Goal: Task Accomplishment & Management: Manage account settings

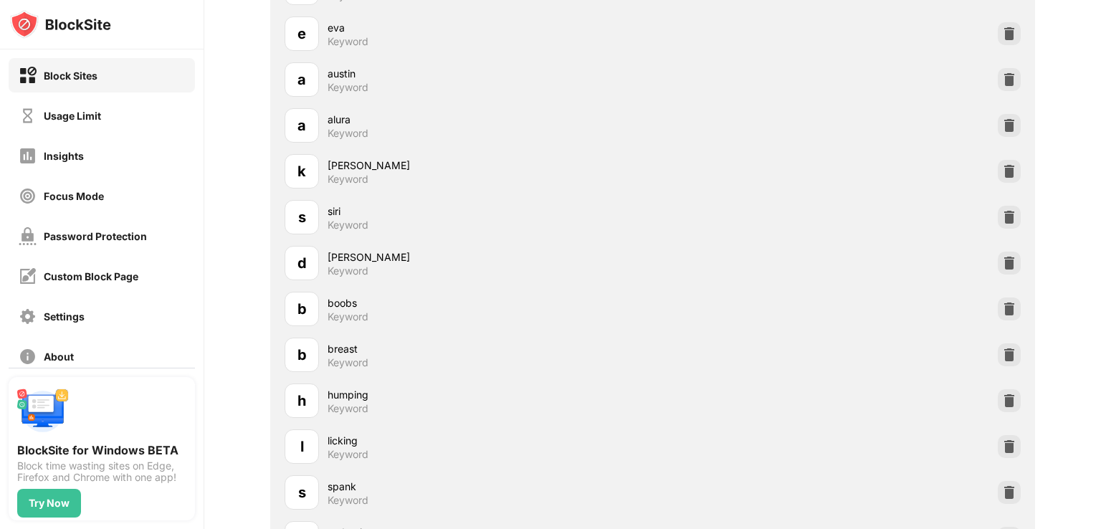
scroll to position [1648, 0]
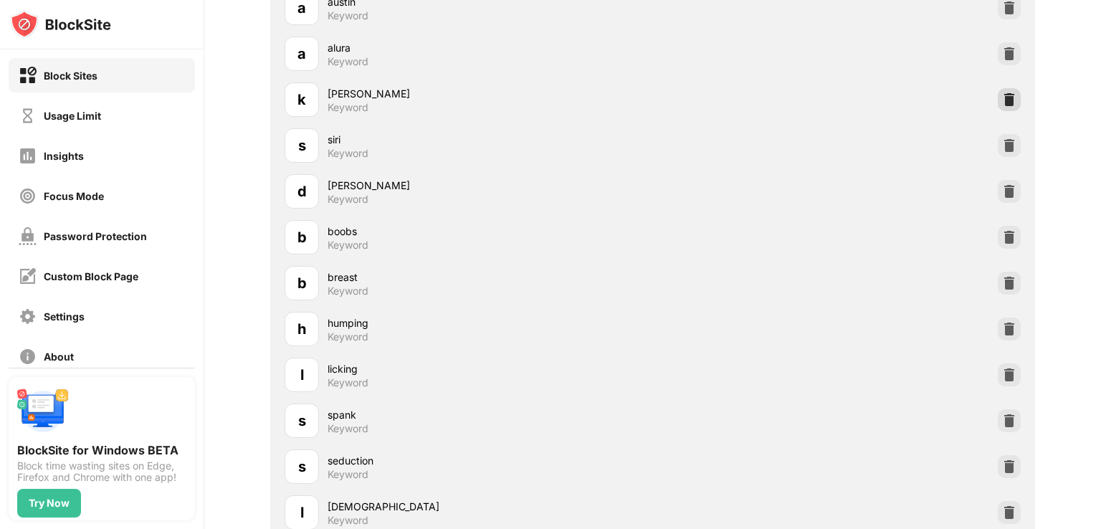
click at [1002, 100] on img at bounding box center [1009, 99] width 14 height 14
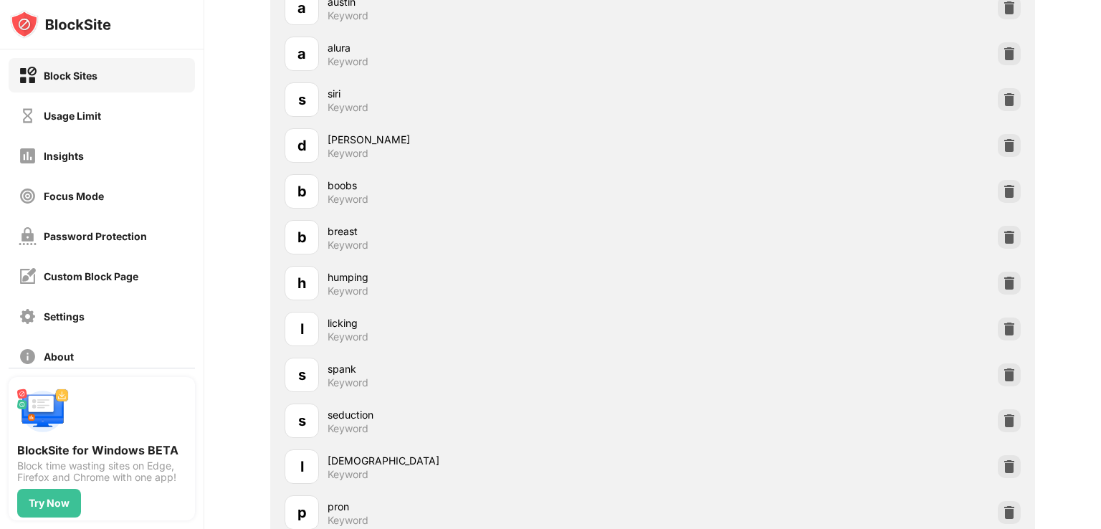
click at [1002, 100] on img at bounding box center [1009, 99] width 14 height 14
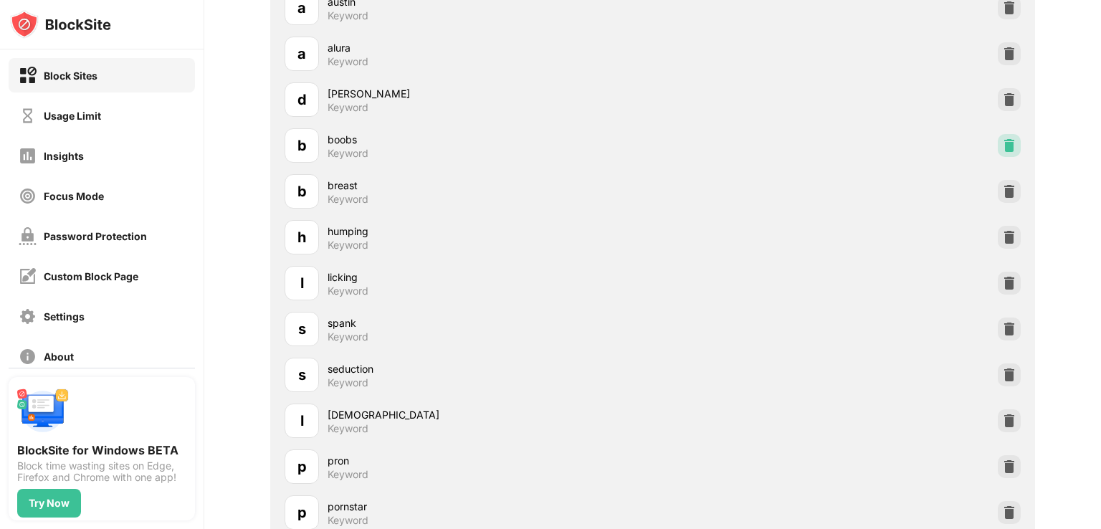
click at [998, 140] on div at bounding box center [1009, 145] width 23 height 23
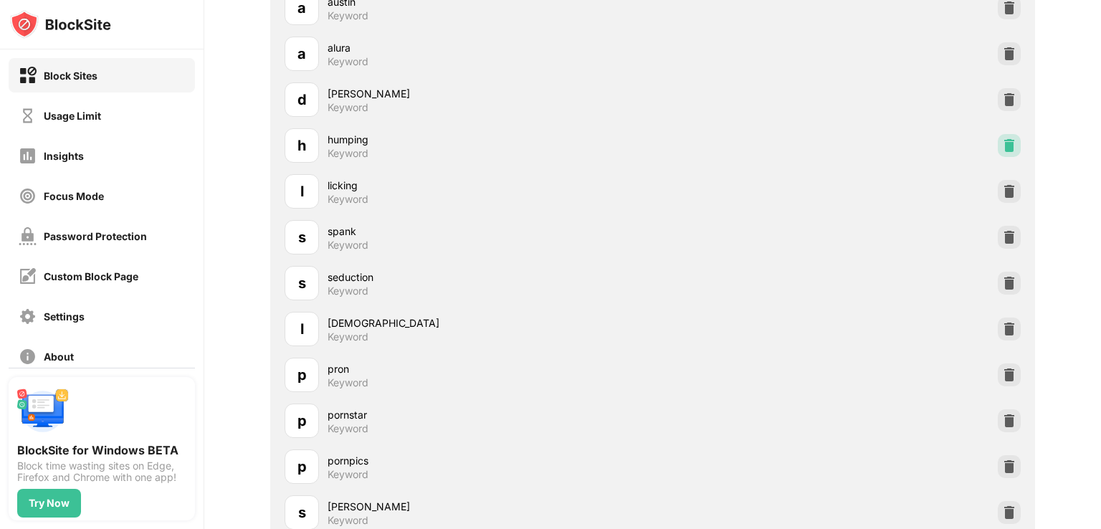
click at [1002, 147] on img at bounding box center [1009, 145] width 14 height 14
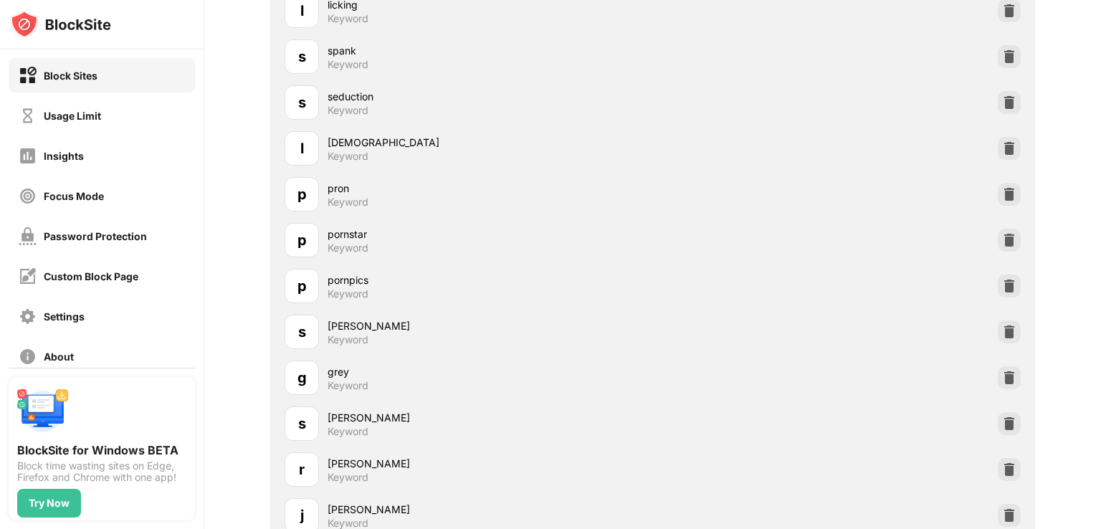
scroll to position [1792, 0]
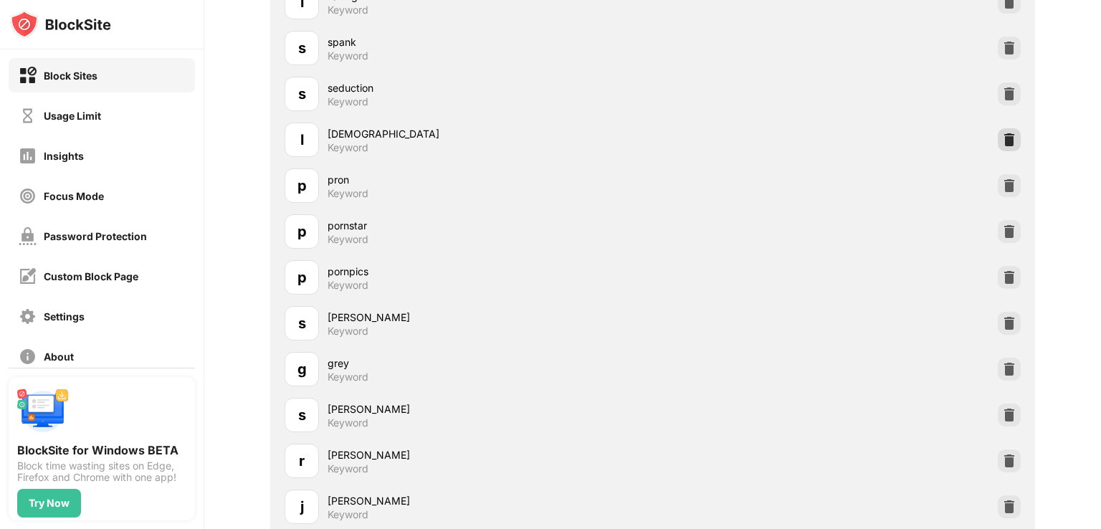
click at [998, 141] on div at bounding box center [1009, 139] width 23 height 23
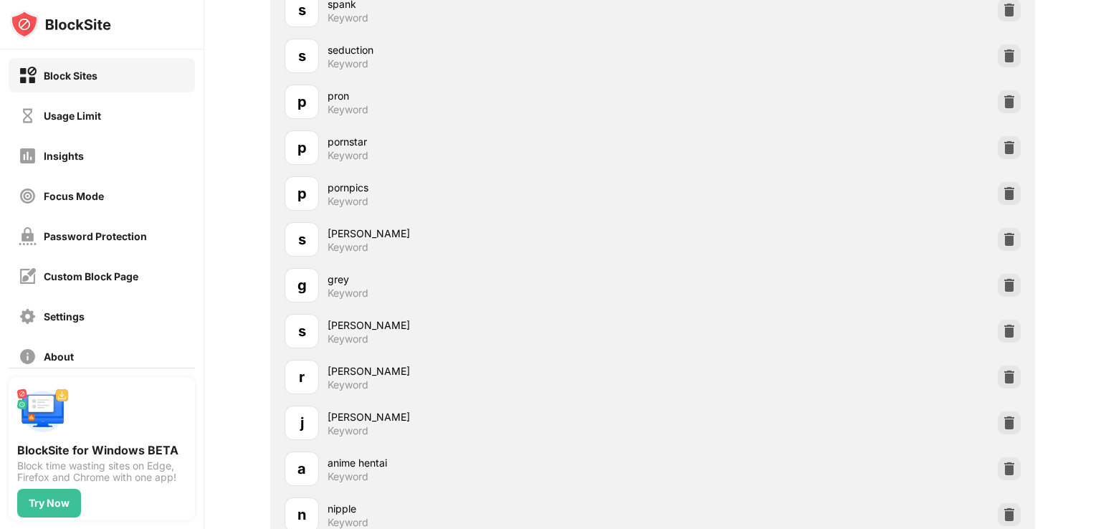
scroll to position [1863, 0]
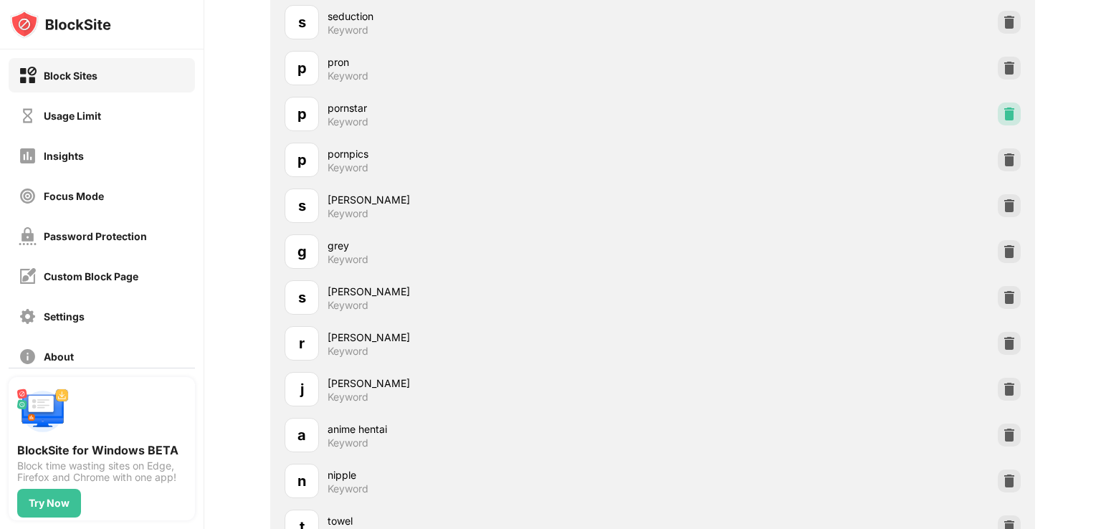
click at [1002, 112] on img at bounding box center [1009, 114] width 14 height 14
click at [1002, 114] on img at bounding box center [1009, 114] width 14 height 14
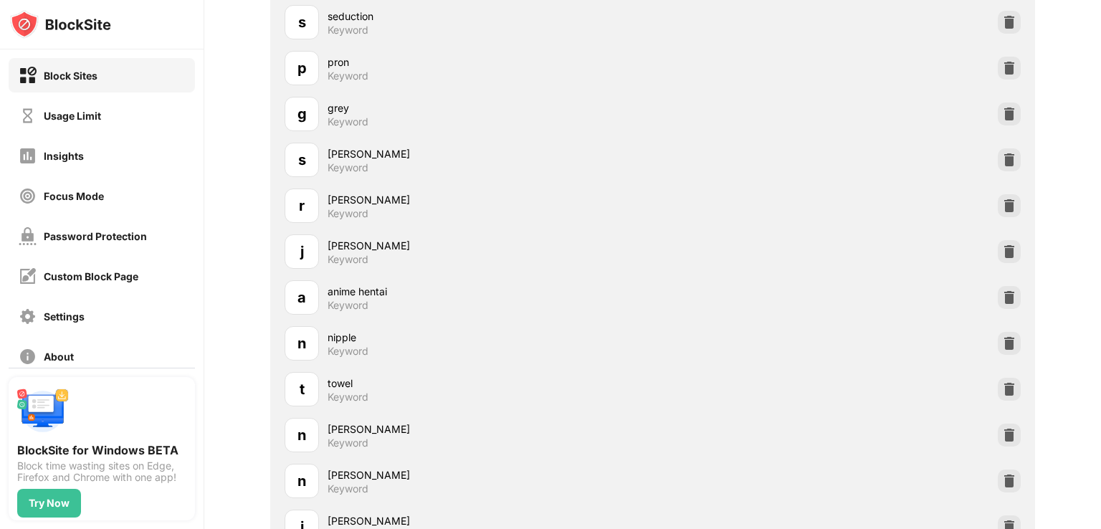
click at [1002, 114] on img at bounding box center [1009, 114] width 14 height 14
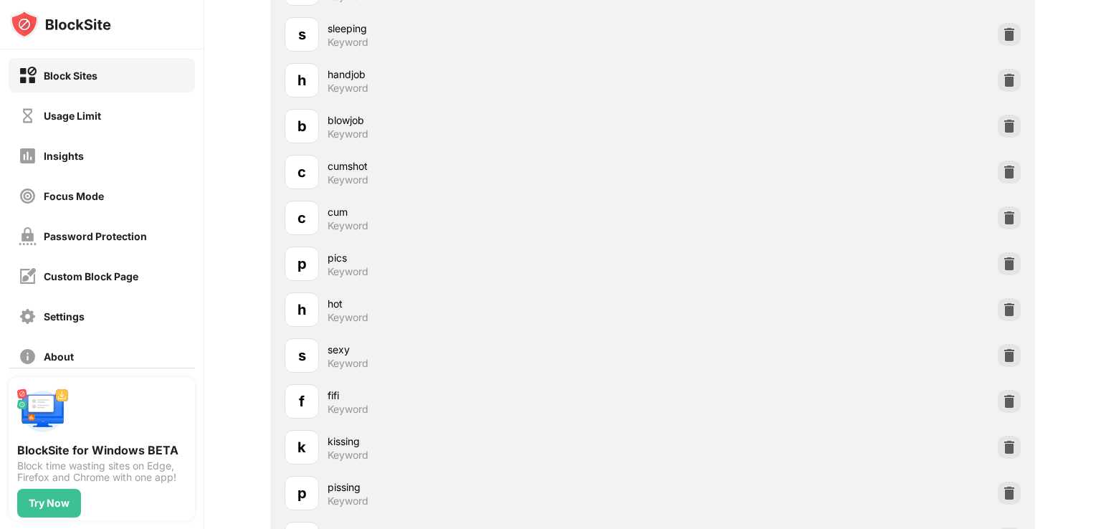
scroll to position [2723, 0]
click at [1002, 261] on img at bounding box center [1009, 263] width 14 height 14
click at [1002, 213] on img at bounding box center [1009, 217] width 14 height 14
click at [1002, 219] on img at bounding box center [1009, 217] width 14 height 14
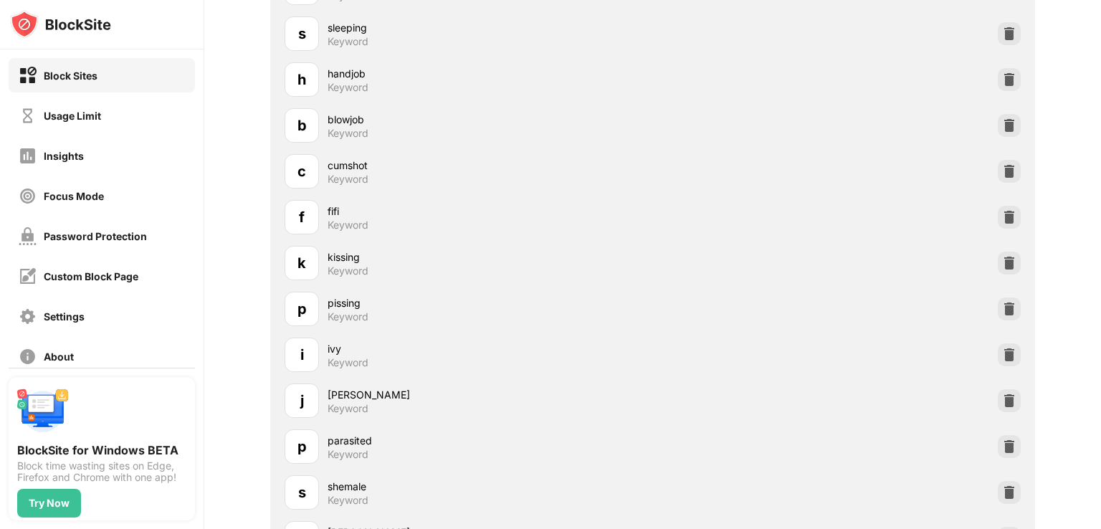
click at [1002, 219] on img at bounding box center [1009, 217] width 14 height 14
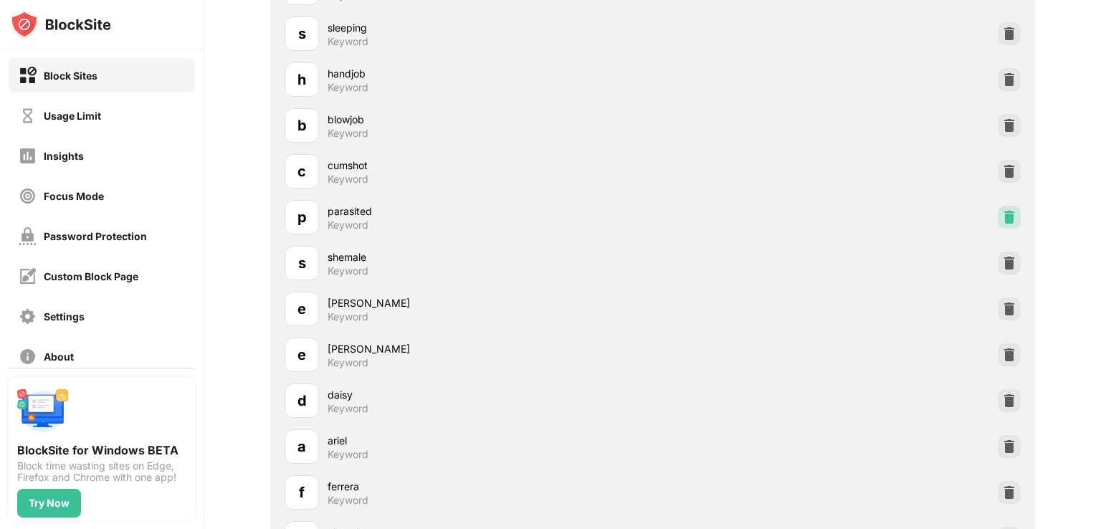
click at [1002, 219] on img at bounding box center [1009, 217] width 14 height 14
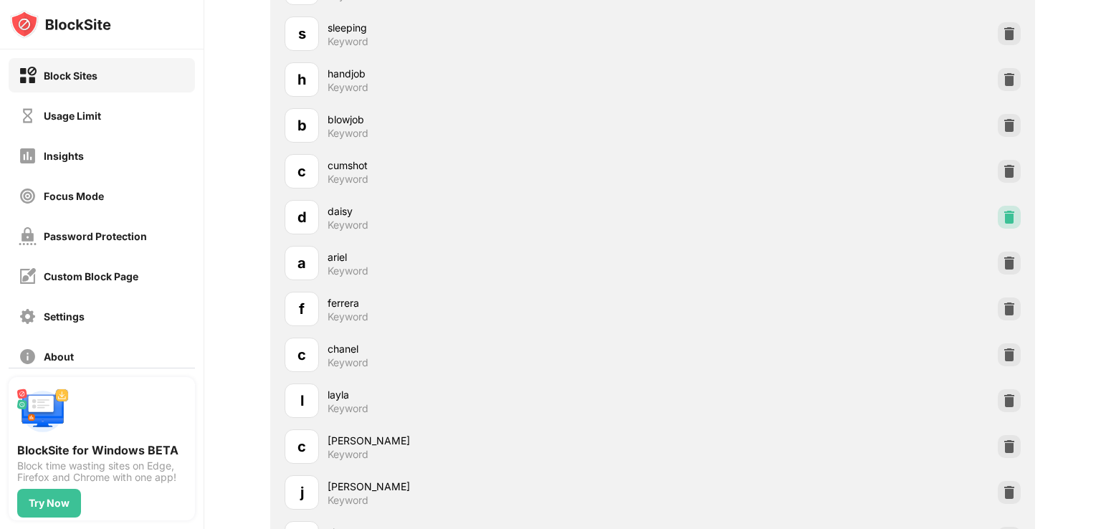
click at [1002, 256] on img at bounding box center [1009, 263] width 14 height 14
click at [1002, 219] on img at bounding box center [1009, 217] width 14 height 14
click at [1002, 256] on img at bounding box center [1009, 263] width 14 height 14
click at [1002, 219] on img at bounding box center [1009, 217] width 14 height 14
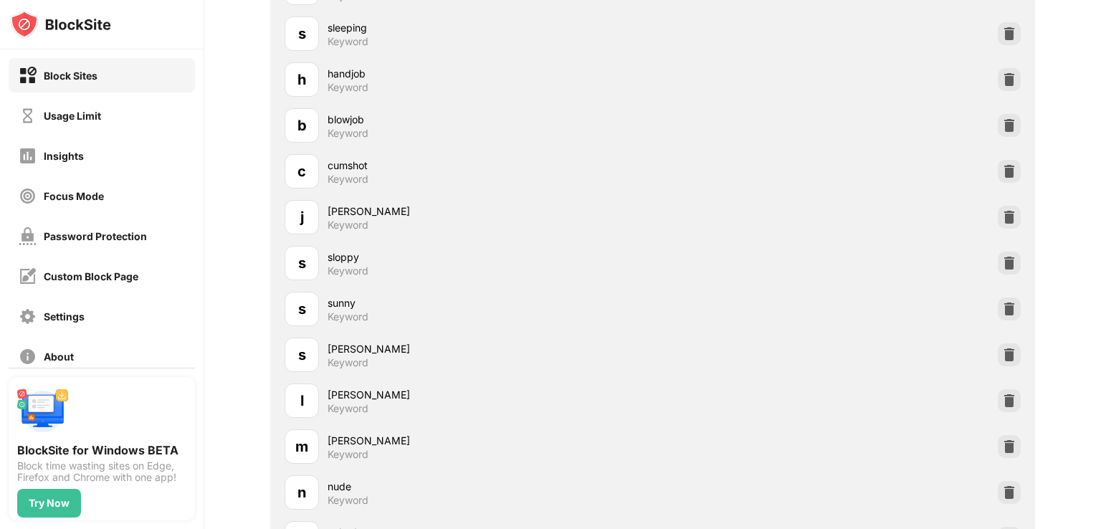
click at [1002, 219] on img at bounding box center [1009, 217] width 14 height 14
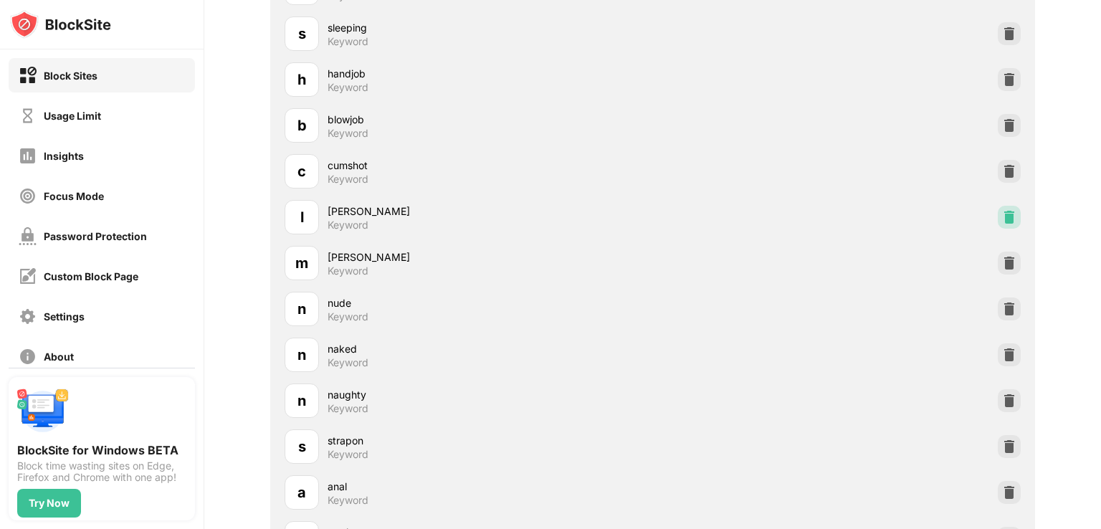
click at [1002, 256] on img at bounding box center [1009, 263] width 14 height 14
click at [1002, 219] on img at bounding box center [1009, 217] width 14 height 14
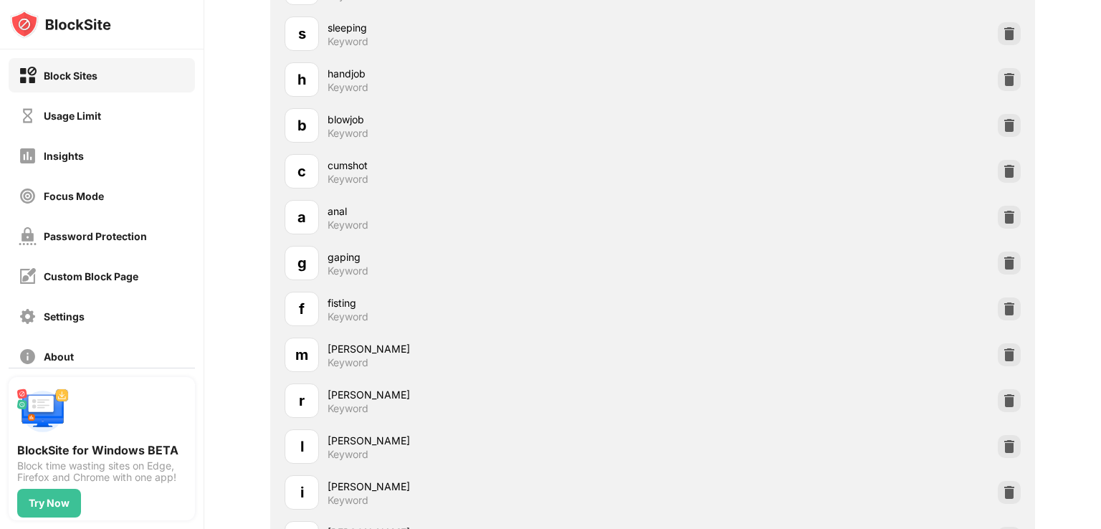
click at [1002, 219] on img at bounding box center [1009, 217] width 14 height 14
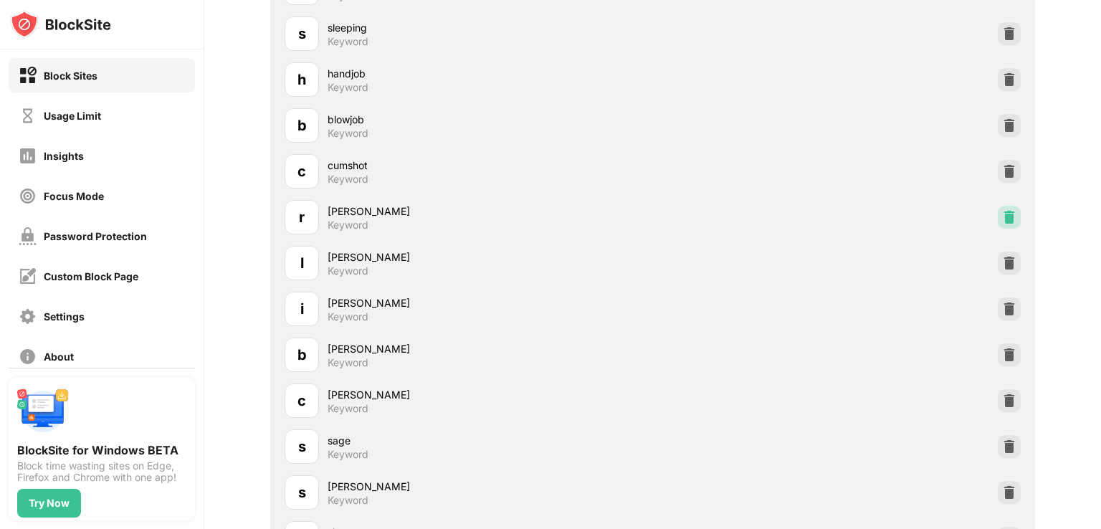
click at [1002, 256] on img at bounding box center [1009, 263] width 14 height 14
click at [1002, 219] on img at bounding box center [1009, 217] width 14 height 14
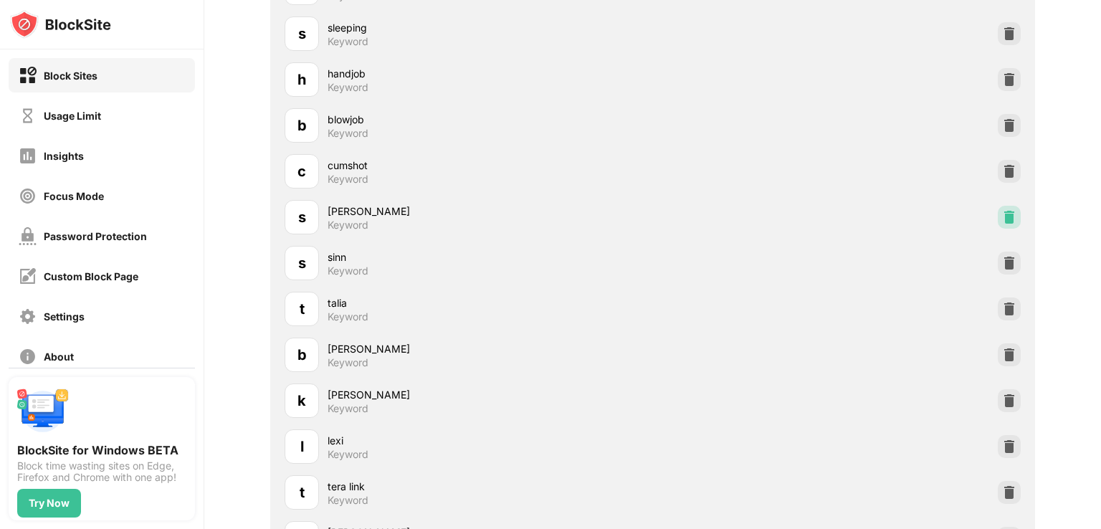
click at [1002, 219] on img at bounding box center [1009, 217] width 14 height 14
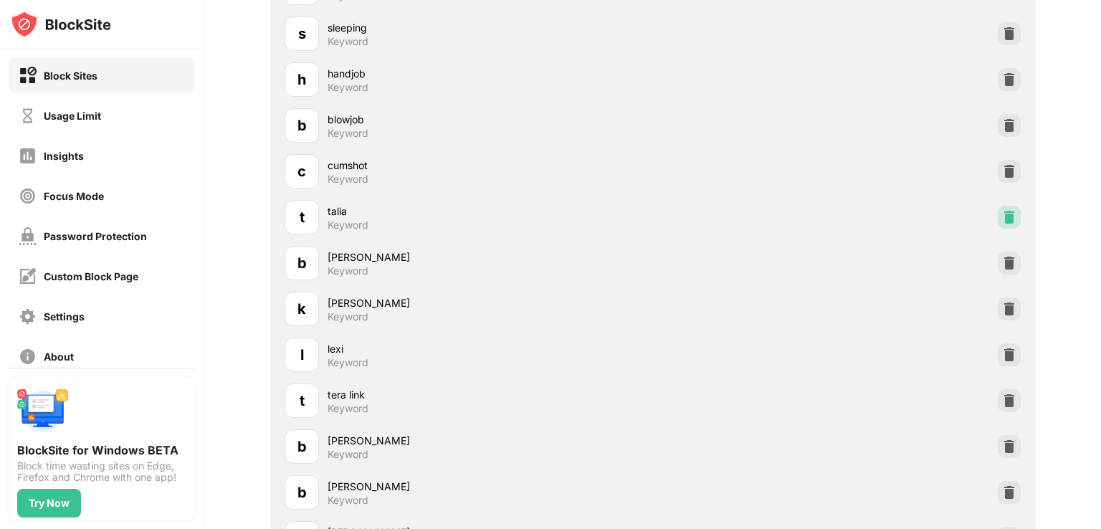
click at [1002, 219] on img at bounding box center [1009, 217] width 14 height 14
click at [1002, 256] on img at bounding box center [1009, 263] width 14 height 14
click at [1002, 219] on img at bounding box center [1009, 217] width 14 height 14
click at [1002, 256] on img at bounding box center [1009, 263] width 14 height 14
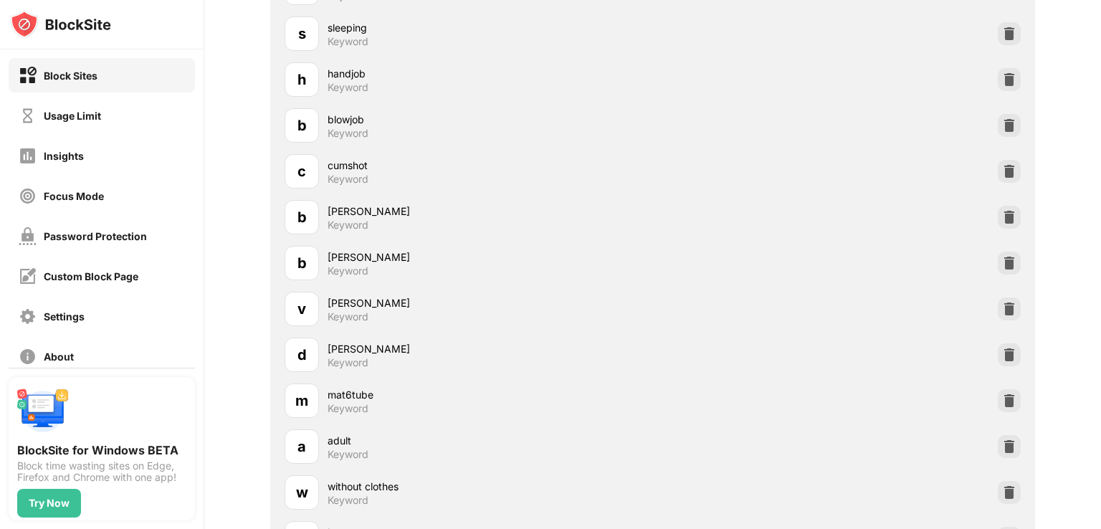
click at [1002, 219] on img at bounding box center [1009, 217] width 14 height 14
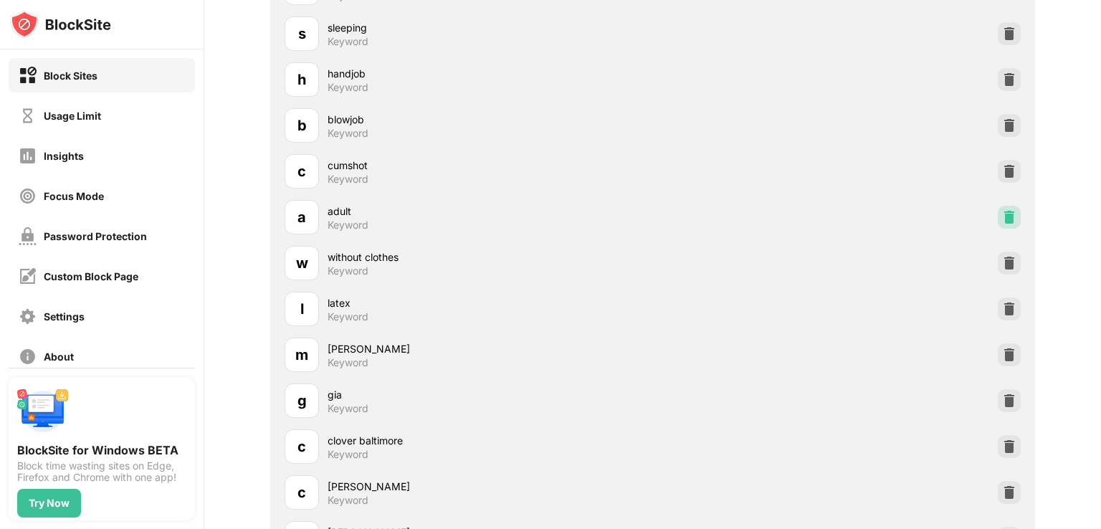
click at [1002, 219] on img at bounding box center [1009, 217] width 14 height 14
click at [1002, 256] on img at bounding box center [1009, 263] width 14 height 14
click at [1002, 219] on img at bounding box center [1009, 217] width 14 height 14
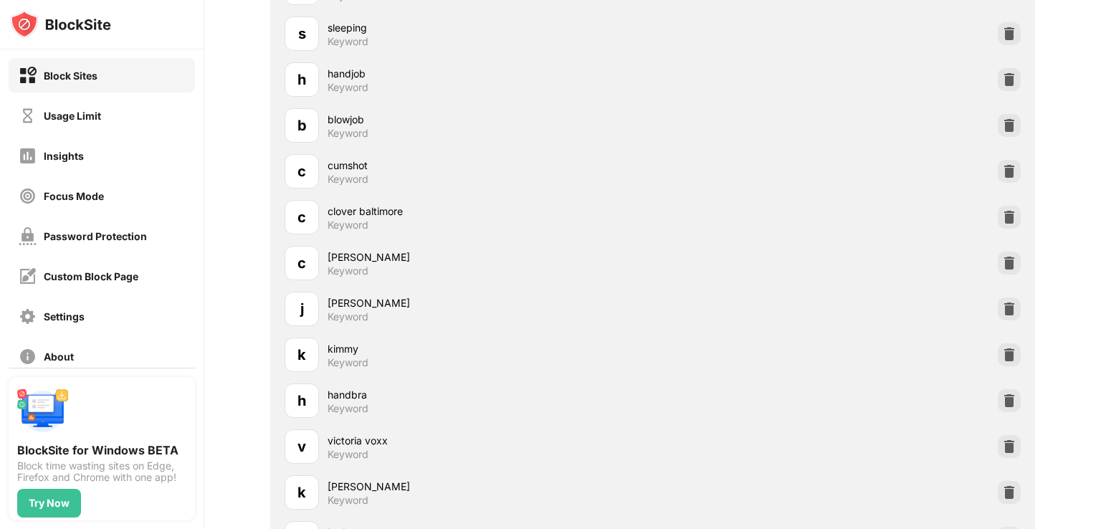
click at [1002, 219] on img at bounding box center [1009, 217] width 14 height 14
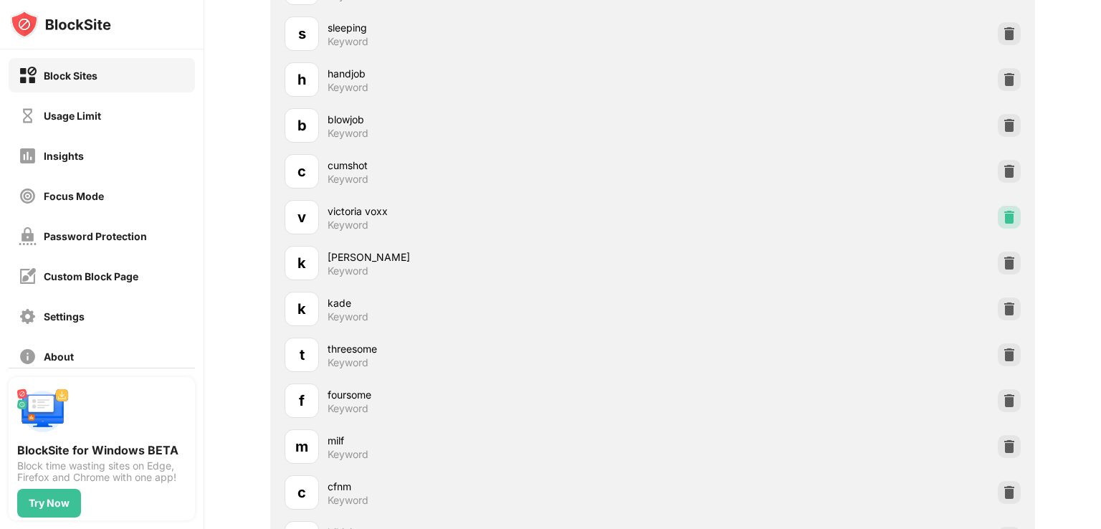
click at [1002, 219] on img at bounding box center [1009, 217] width 14 height 14
click at [1002, 256] on img at bounding box center [1009, 263] width 14 height 14
click at [1002, 219] on img at bounding box center [1009, 217] width 14 height 14
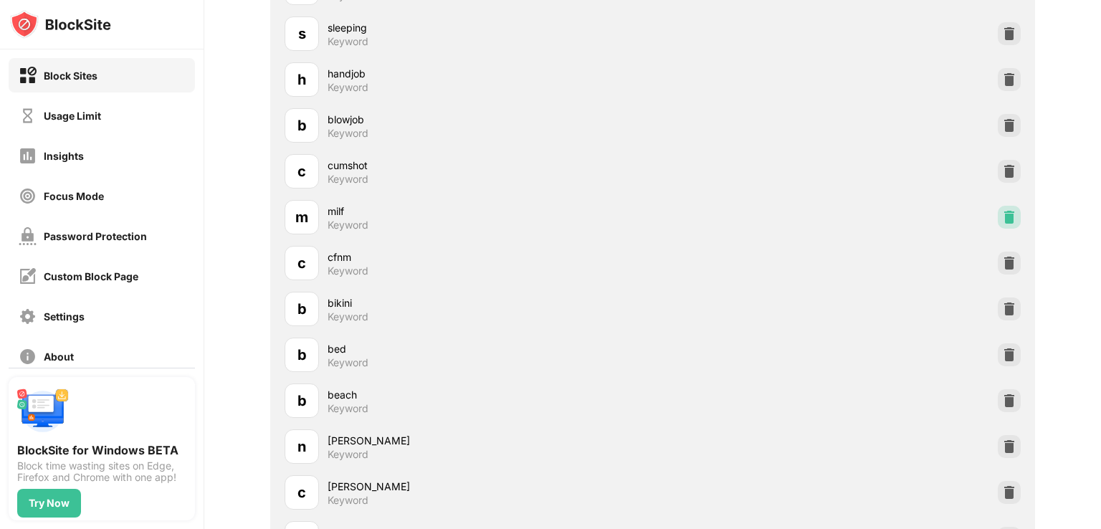
click at [1002, 219] on img at bounding box center [1009, 217] width 14 height 14
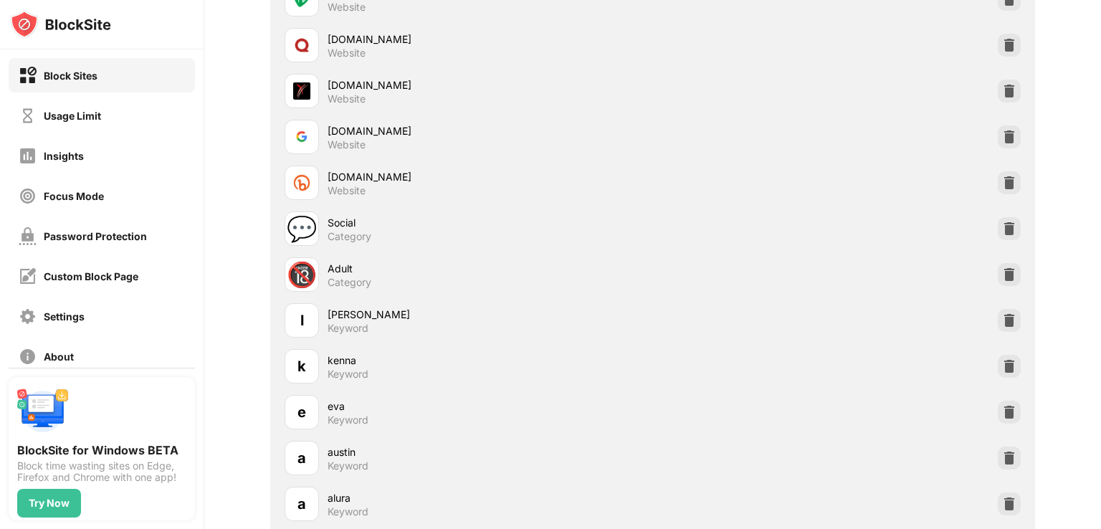
scroll to position [1290, 0]
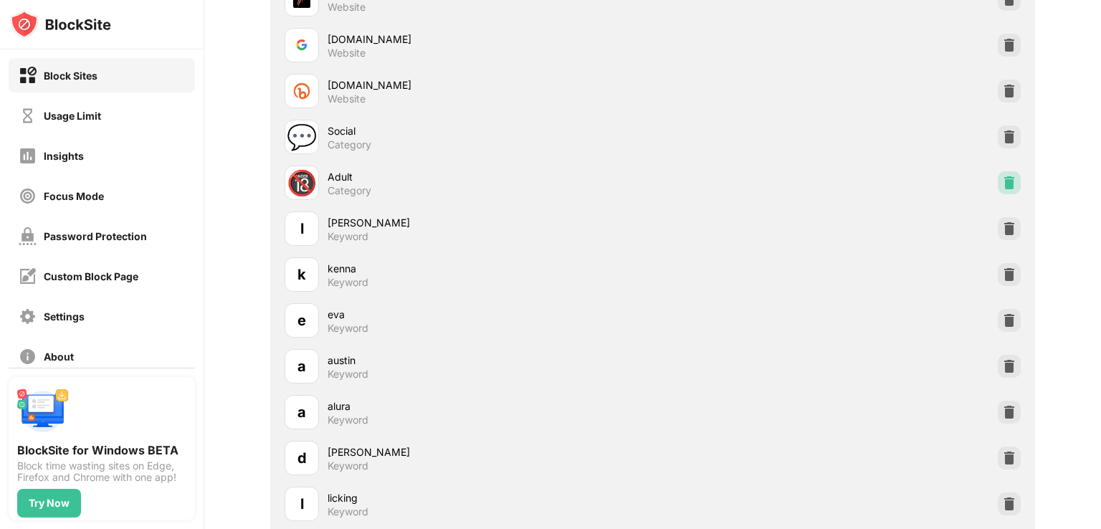
click at [1002, 182] on img at bounding box center [1009, 183] width 14 height 14
click at [1002, 179] on img at bounding box center [1009, 183] width 14 height 14
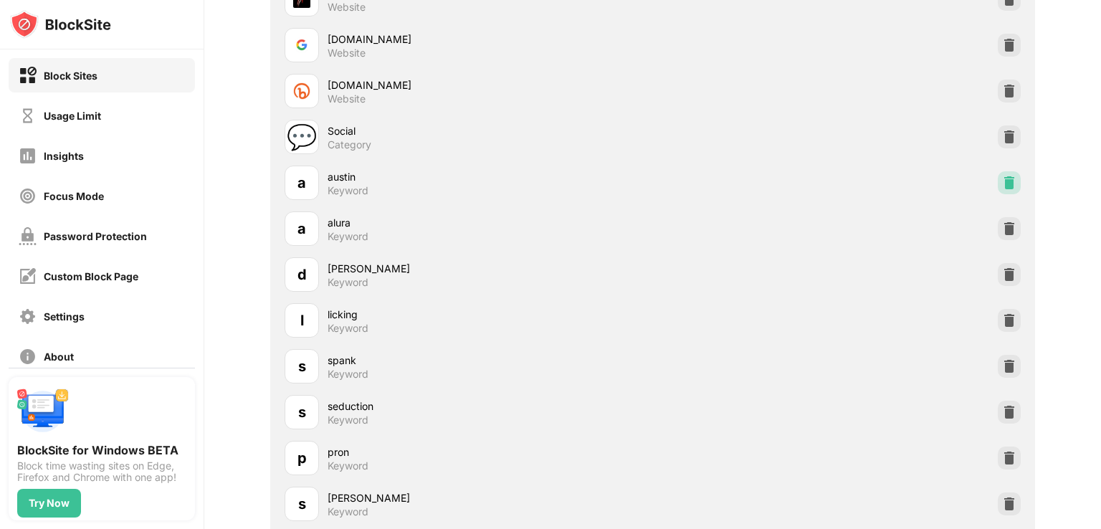
click at [1002, 221] on img at bounding box center [1009, 228] width 14 height 14
click at [1002, 179] on img at bounding box center [1009, 183] width 14 height 14
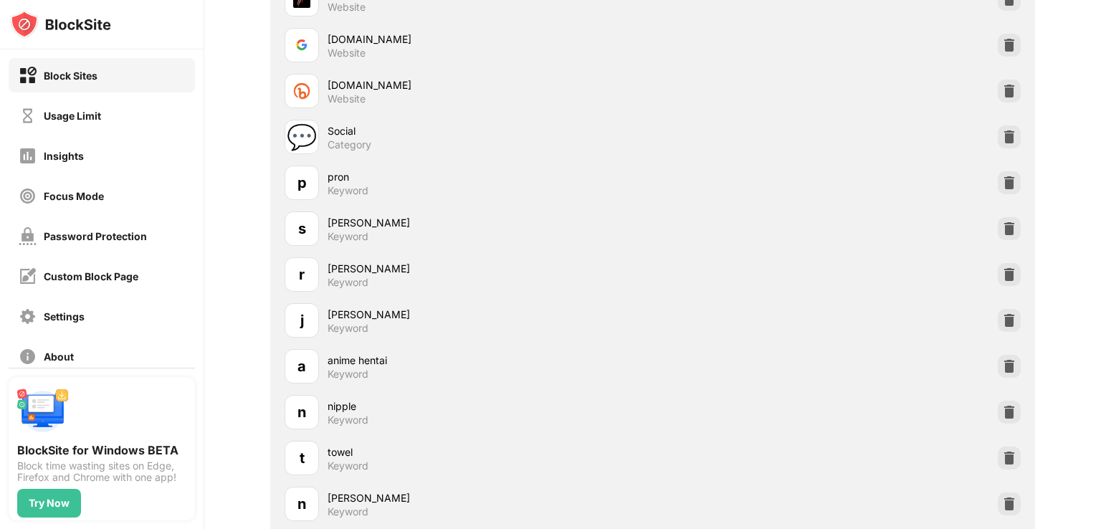
click at [1002, 179] on img at bounding box center [1009, 183] width 14 height 14
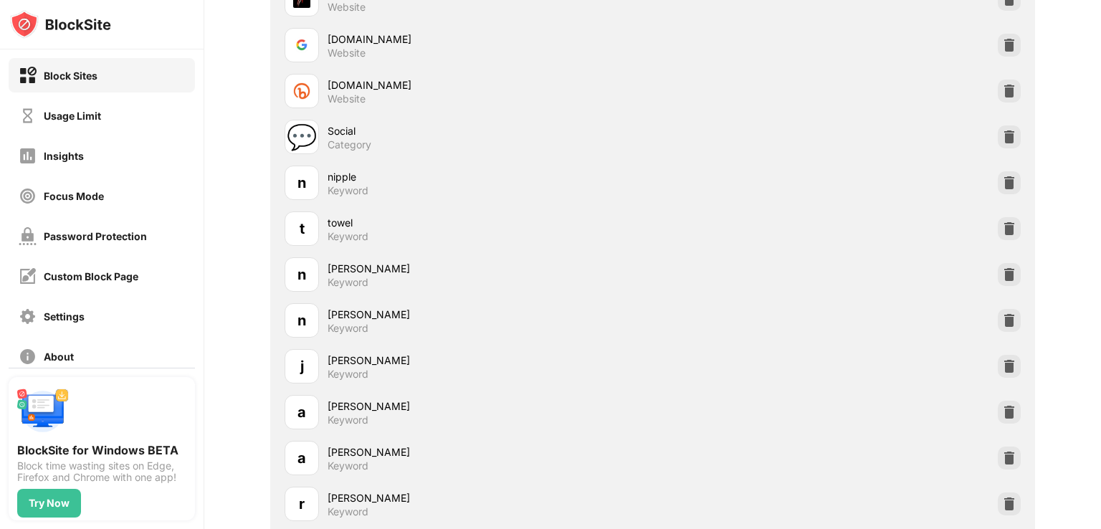
click at [1002, 179] on img at bounding box center [1009, 183] width 14 height 14
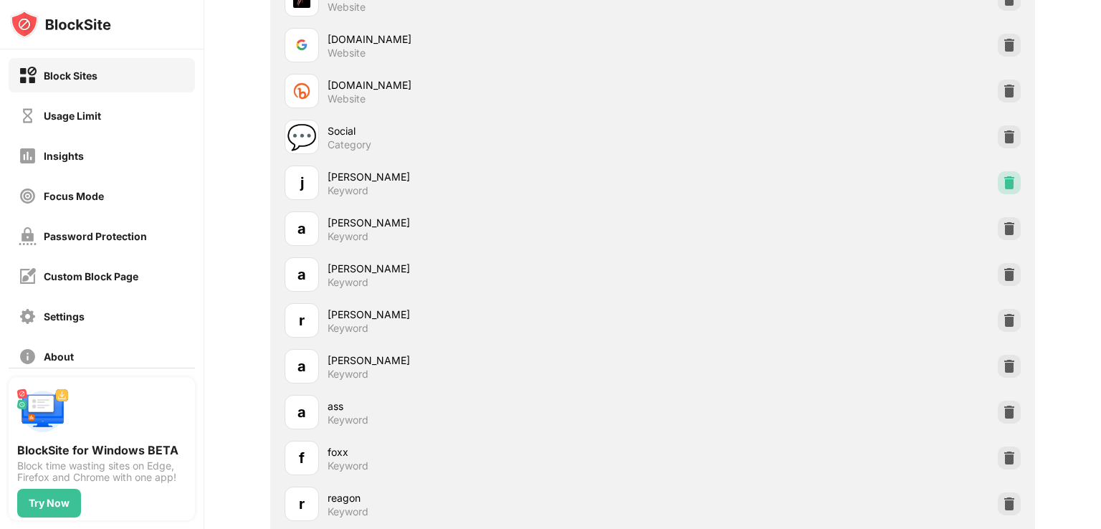
click at [1002, 221] on img at bounding box center [1009, 228] width 14 height 14
click at [1002, 179] on img at bounding box center [1009, 183] width 14 height 14
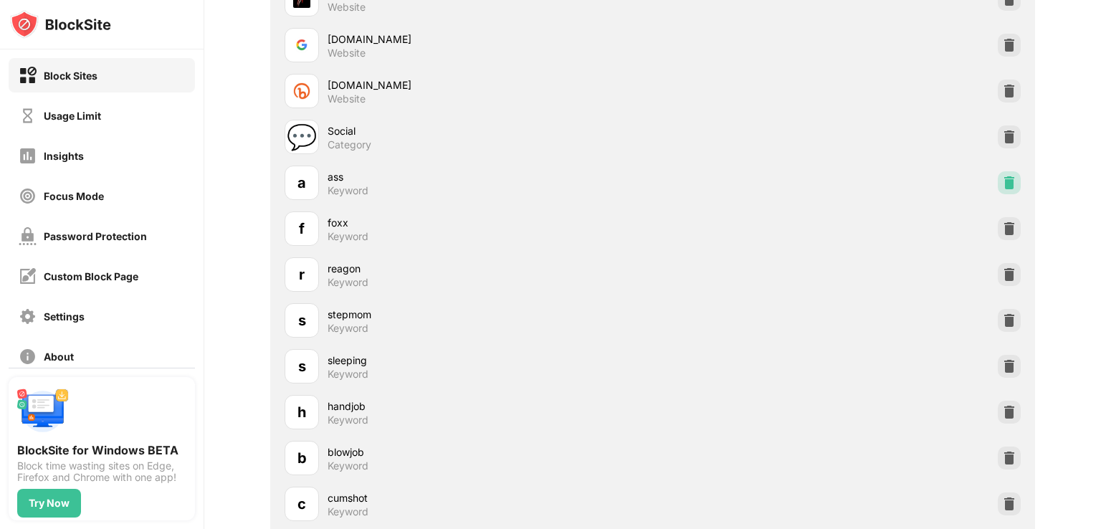
click at [1002, 221] on img at bounding box center [1009, 228] width 14 height 14
click at [1002, 179] on img at bounding box center [1009, 183] width 14 height 14
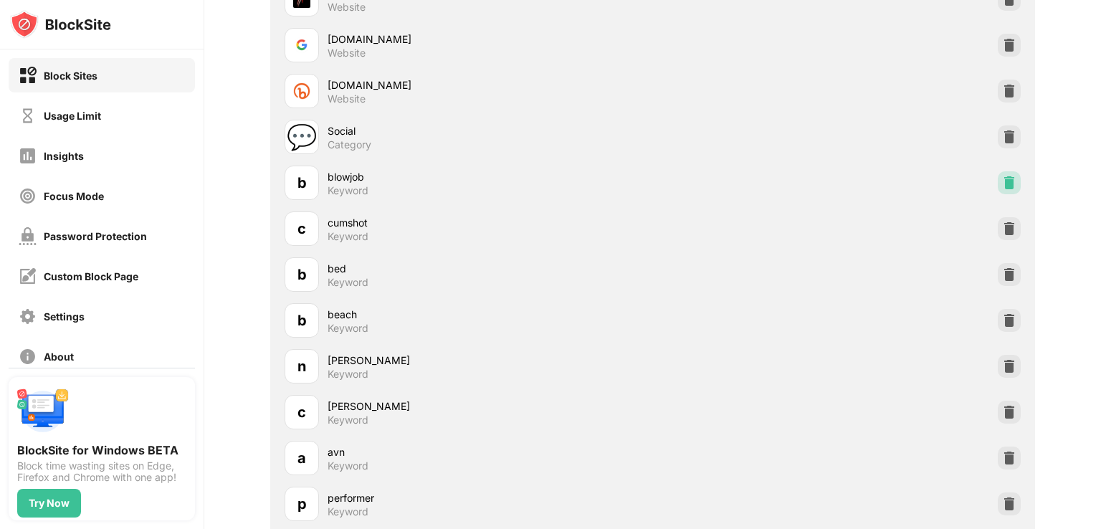
click at [1002, 179] on img at bounding box center [1009, 183] width 14 height 14
click at [1002, 221] on img at bounding box center [1009, 228] width 14 height 14
click at [1002, 179] on img at bounding box center [1009, 183] width 14 height 14
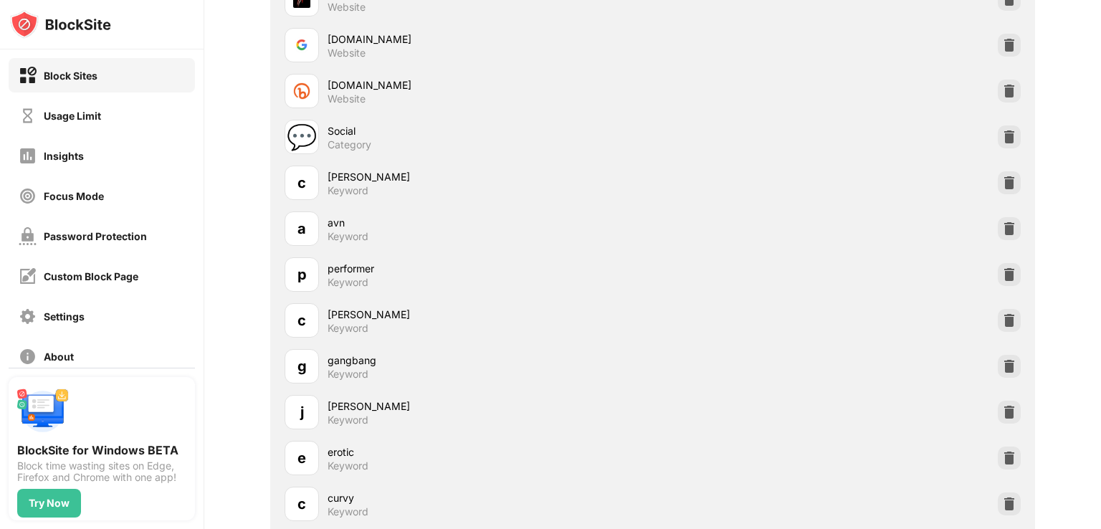
click at [1002, 179] on img at bounding box center [1009, 183] width 14 height 14
click at [1002, 221] on img at bounding box center [1009, 228] width 14 height 14
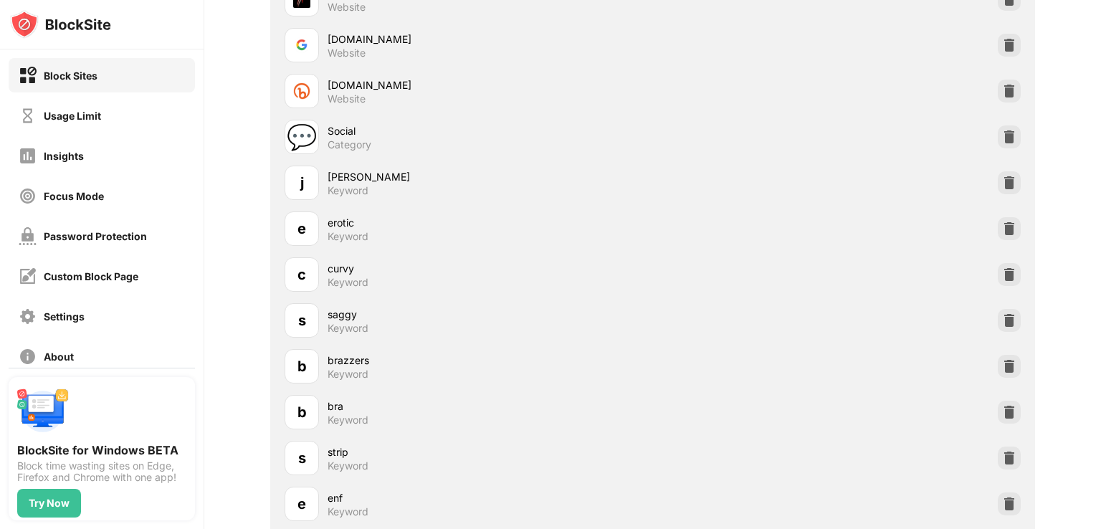
click at [1002, 179] on img at bounding box center [1009, 183] width 14 height 14
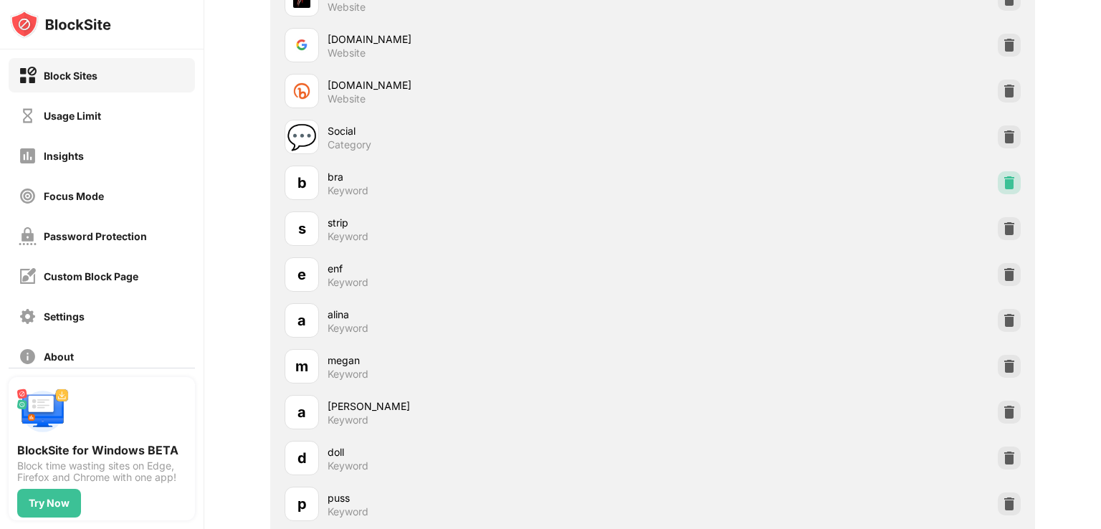
click at [1002, 179] on img at bounding box center [1009, 183] width 14 height 14
click at [1002, 221] on img at bounding box center [1009, 228] width 14 height 14
click at [1002, 179] on img at bounding box center [1009, 183] width 14 height 14
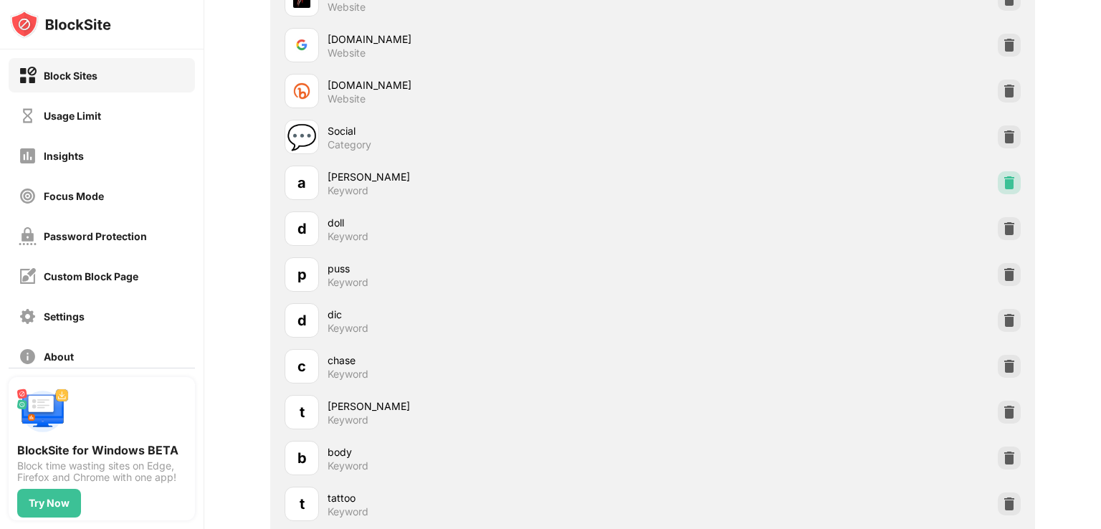
click at [1002, 179] on img at bounding box center [1009, 183] width 14 height 14
click at [1002, 221] on img at bounding box center [1009, 228] width 14 height 14
click at [1002, 179] on img at bounding box center [1009, 183] width 14 height 14
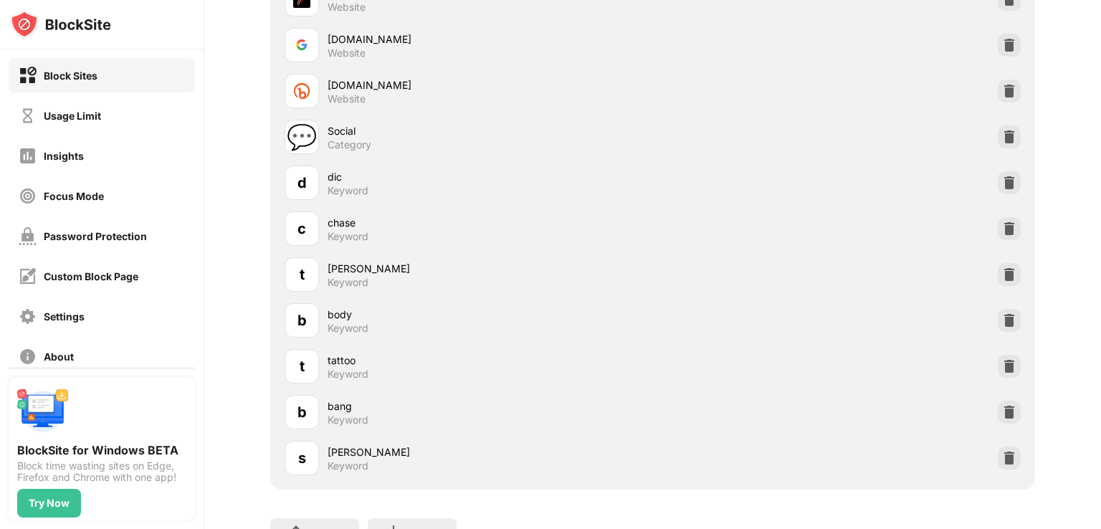
click at [1002, 179] on img at bounding box center [1009, 183] width 14 height 14
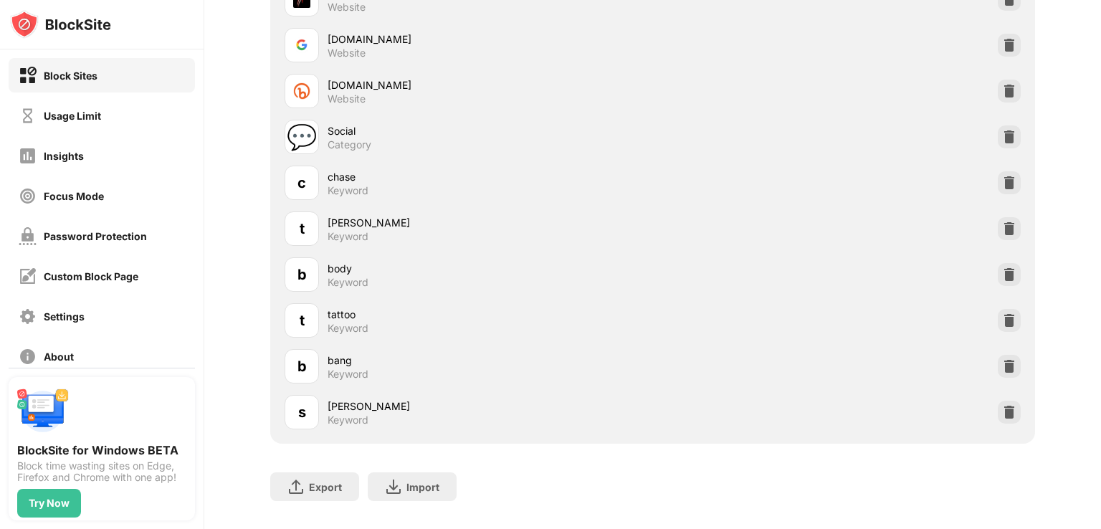
click at [1002, 179] on img at bounding box center [1009, 183] width 14 height 14
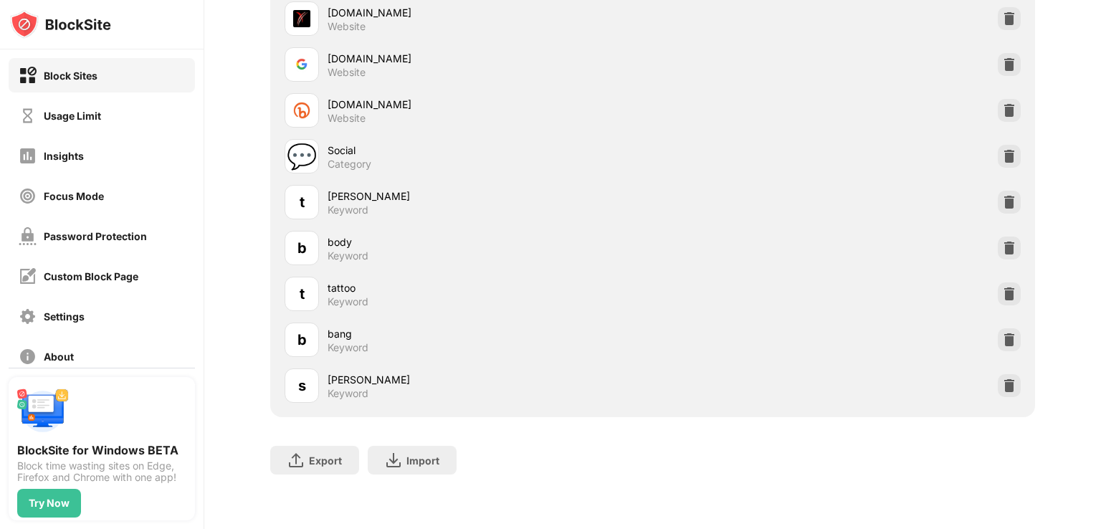
click at [1002, 196] on img at bounding box center [1009, 202] width 14 height 14
click at [998, 244] on div at bounding box center [1009, 247] width 23 height 23
click at [1002, 287] on img at bounding box center [1009, 294] width 14 height 14
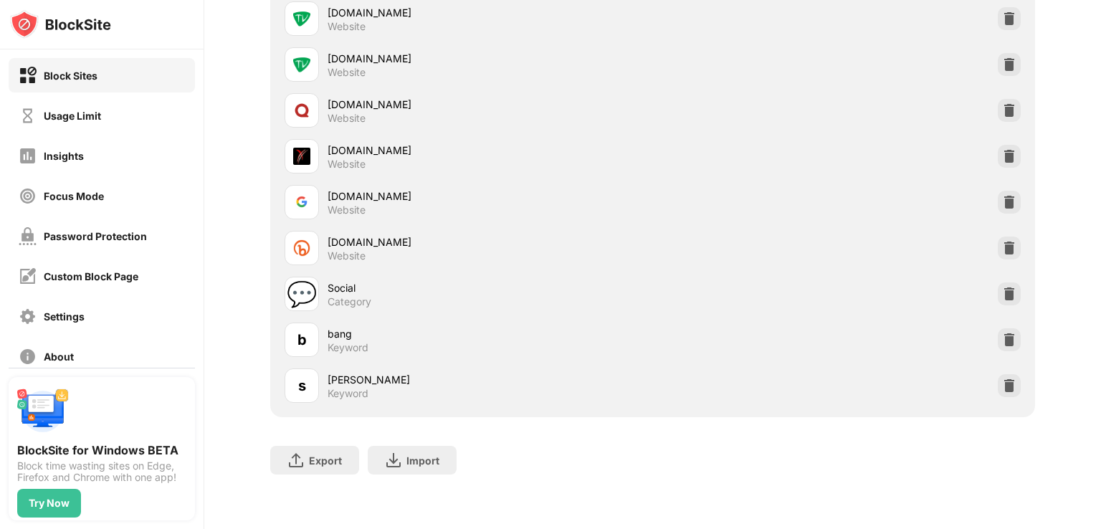
scroll to position [1143, 0]
click at [1002, 333] on img at bounding box center [1009, 340] width 14 height 14
click at [1002, 378] on img at bounding box center [1009, 385] width 14 height 14
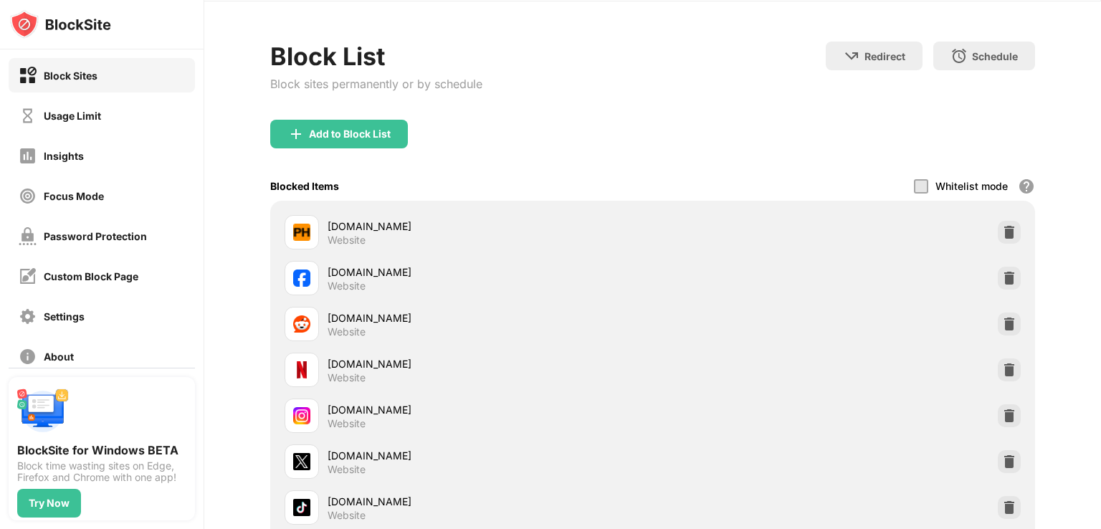
scroll to position [0, 0]
